Goal: Task Accomplishment & Management: Manage account settings

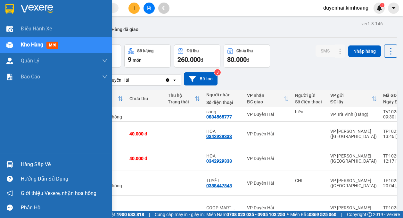
click at [33, 166] on div "Hàng sắp về" at bounding box center [64, 165] width 87 height 10
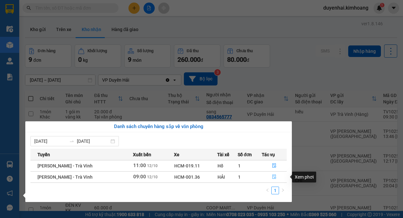
click at [275, 178] on icon "file-done" at bounding box center [274, 177] width 4 height 4
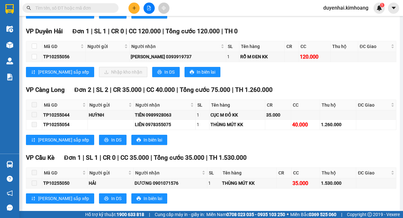
scroll to position [289, 0]
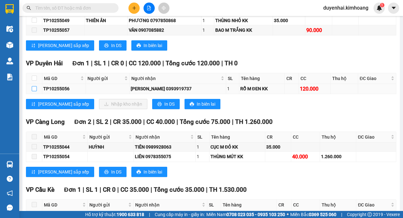
click at [35, 88] on input "checkbox" at bounding box center [34, 88] width 5 height 5
checkbox input "true"
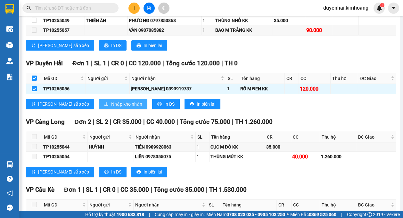
click at [111, 107] on span "Nhập kho nhận" at bounding box center [126, 104] width 31 height 7
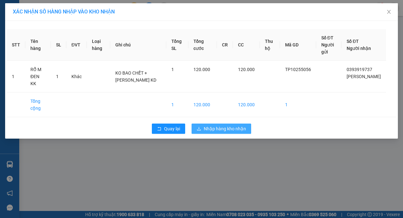
click at [212, 124] on button "Nhập hàng kho nhận" at bounding box center [222, 129] width 60 height 10
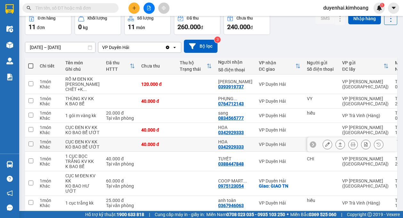
scroll to position [64, 0]
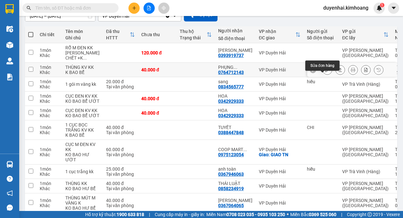
click at [325, 72] on icon at bounding box center [327, 70] width 4 height 4
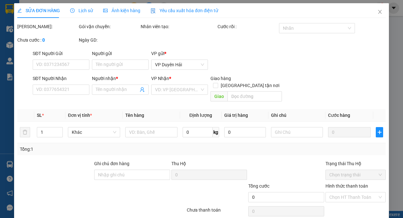
type input "VY"
type input "0764712143"
type input "PHỤNG NGUYỄN"
type input "40.000"
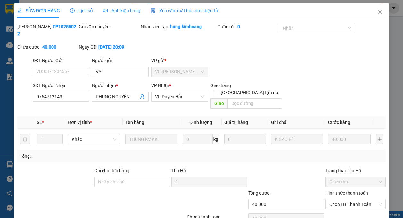
click at [80, 12] on span "Lịch sử" at bounding box center [81, 10] width 23 height 5
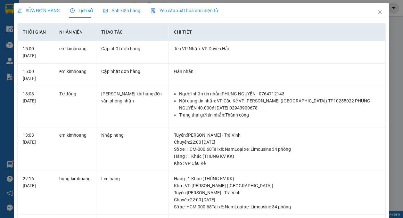
click at [44, 8] on span "SỬA ĐƠN HÀNG" at bounding box center [38, 10] width 43 height 5
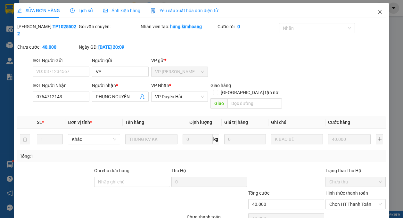
click at [378, 13] on icon "close" at bounding box center [380, 11] width 5 height 5
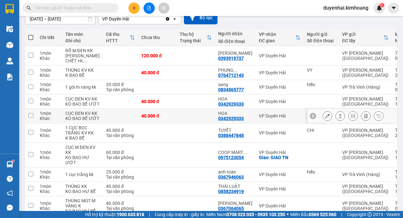
scroll to position [50, 0]
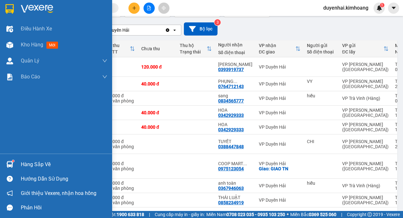
click at [23, 165] on div "Hàng sắp về" at bounding box center [64, 165] width 87 height 10
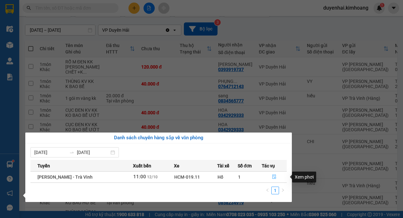
click at [273, 177] on icon "file-done" at bounding box center [275, 177] width 4 height 4
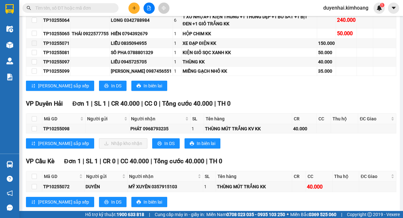
scroll to position [673, 0]
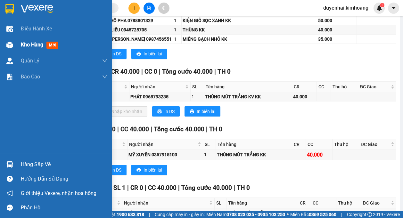
click at [39, 43] on span "Kho hàng" at bounding box center [32, 45] width 22 height 6
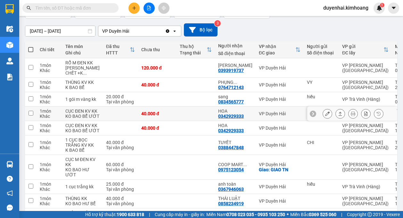
scroll to position [18, 0]
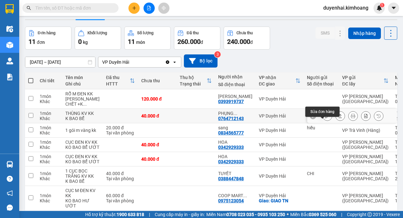
click at [325, 122] on button at bounding box center [327, 116] width 9 height 11
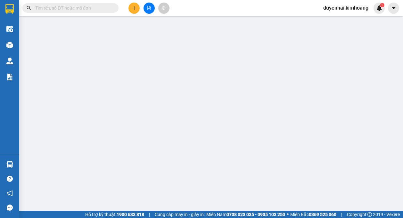
type input "VY"
type input "0764712143"
type input "PHỤNG NGUYỄN"
type input "40.000"
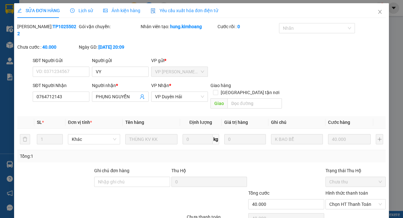
click at [83, 16] on div "Lịch sử" at bounding box center [81, 10] width 23 height 15
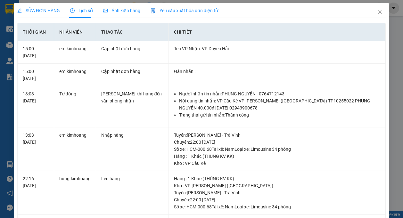
click at [41, 8] on span "SỬA ĐƠN HÀNG" at bounding box center [38, 10] width 43 height 5
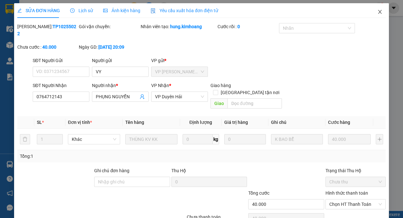
click at [378, 13] on icon "close" at bounding box center [380, 11] width 5 height 5
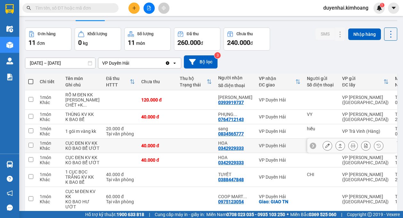
scroll to position [32, 0]
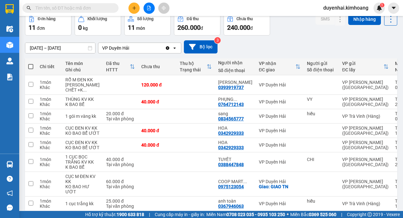
click at [80, 10] on input "text" at bounding box center [73, 7] width 76 height 7
click at [99, 7] on input "text" at bounding box center [73, 7] width 76 height 7
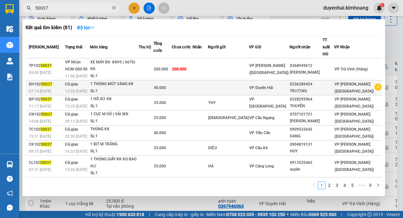
type input "50037"
click at [208, 80] on td at bounding box center [200, 87] width 15 height 15
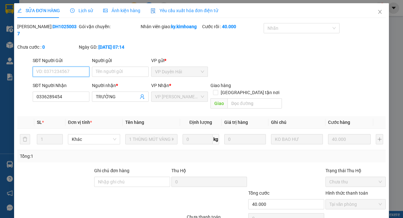
type input "0336289454"
type input "TRƯỜNG"
type input "40.000"
click at [79, 11] on span "Lịch sử" at bounding box center [81, 10] width 23 height 5
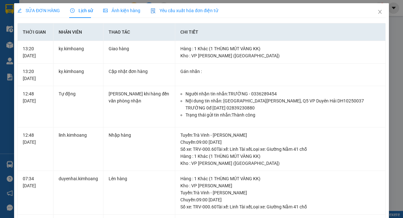
click at [44, 13] on span "SỬA ĐƠN HÀNG" at bounding box center [38, 10] width 43 height 5
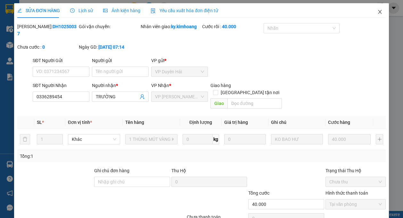
click at [378, 14] on icon "close" at bounding box center [380, 11] width 5 height 5
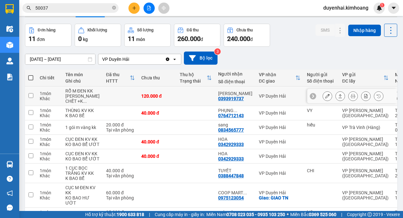
scroll to position [32, 0]
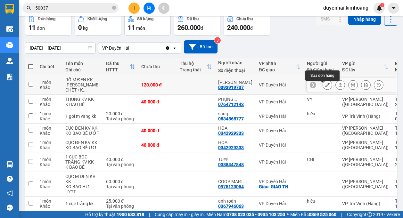
click at [323, 91] on button at bounding box center [327, 85] width 9 height 11
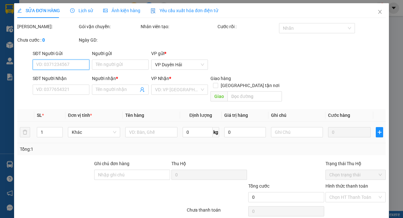
type input "0393919737"
type input "[PERSON_NAME]"
type input "120.000"
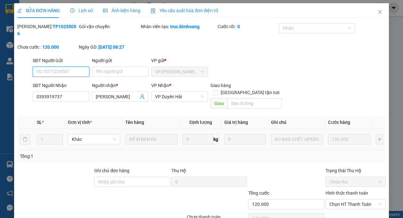
scroll to position [20, 0]
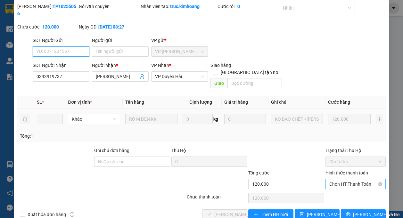
click at [340, 180] on span "Chọn HT Thanh Toán" at bounding box center [356, 185] width 53 height 10
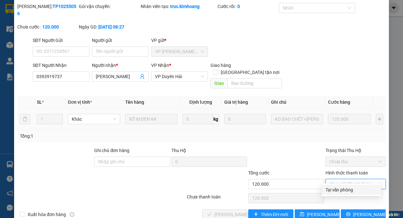
click at [336, 192] on div "Tại văn phòng" at bounding box center [352, 190] width 52 height 7
type input "0"
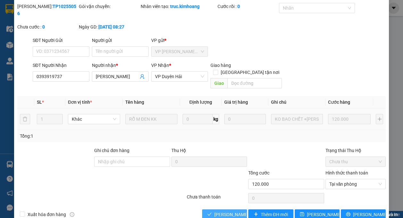
click at [231, 211] on span "[PERSON_NAME] và Giao hàng" at bounding box center [246, 214] width 62 height 7
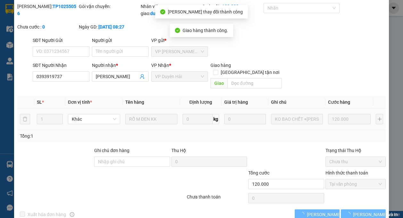
scroll to position [0, 0]
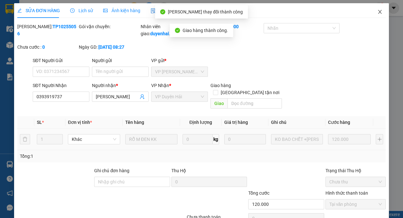
click at [378, 14] on icon "close" at bounding box center [380, 11] width 5 height 5
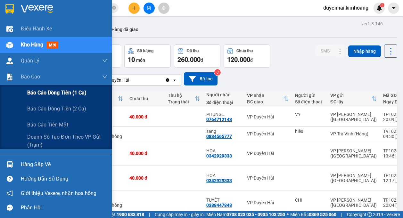
click at [37, 91] on span "Báo cáo dòng tiền (1 ca)" at bounding box center [56, 93] width 59 height 8
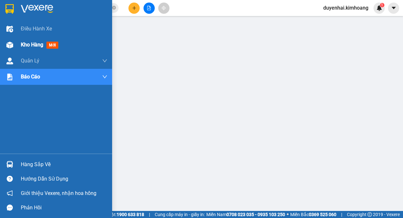
click at [26, 44] on span "Kho hàng" at bounding box center [32, 45] width 22 height 6
